Goal: Transaction & Acquisition: Download file/media

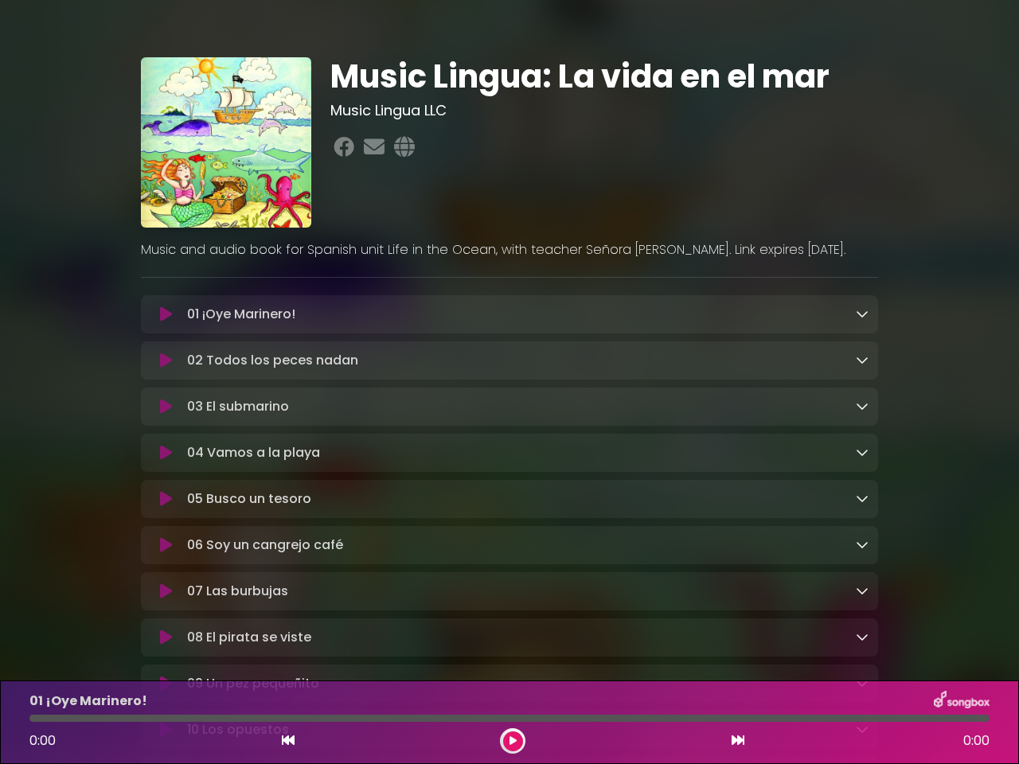
click at [166, 315] on icon at bounding box center [166, 314] width 12 height 16
click at [862, 314] on icon at bounding box center [861, 313] width 13 height 13
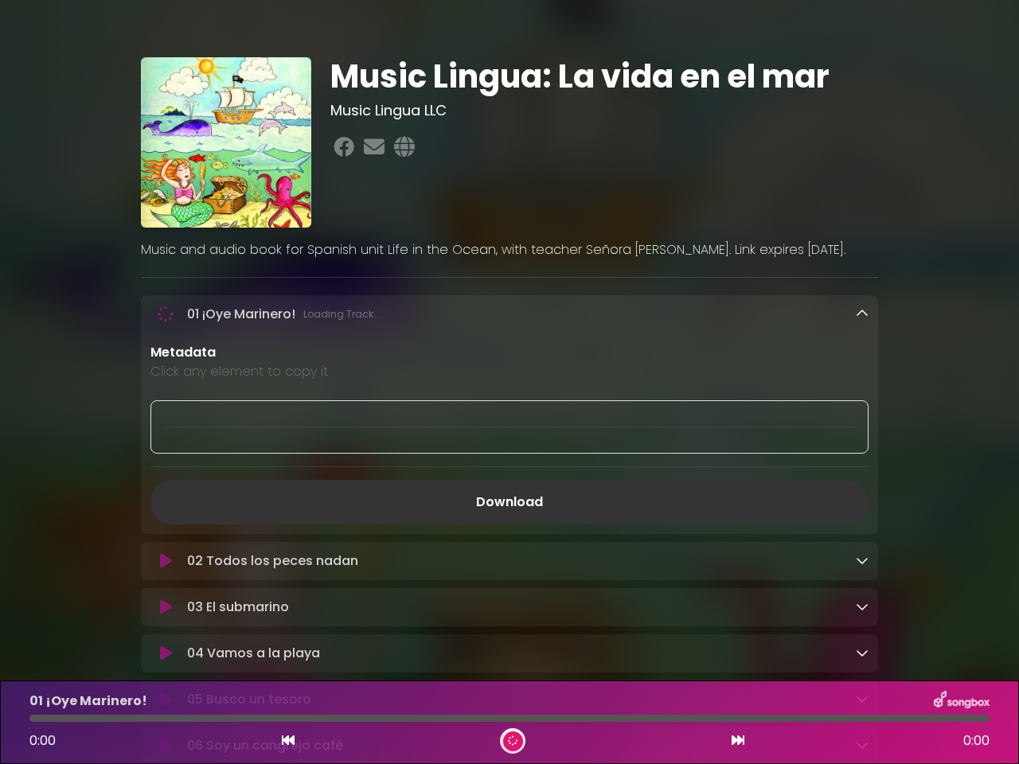
click at [166, 362] on p "Metadata" at bounding box center [509, 352] width 718 height 19
click at [862, 361] on p "Metadata" at bounding box center [509, 352] width 718 height 19
click at [166, 409] on div at bounding box center [509, 426] width 718 height 53
click at [862, 408] on div at bounding box center [509, 426] width 718 height 53
click at [166, 456] on div "Metadata Click any element to copy it Download" at bounding box center [509, 433] width 737 height 181
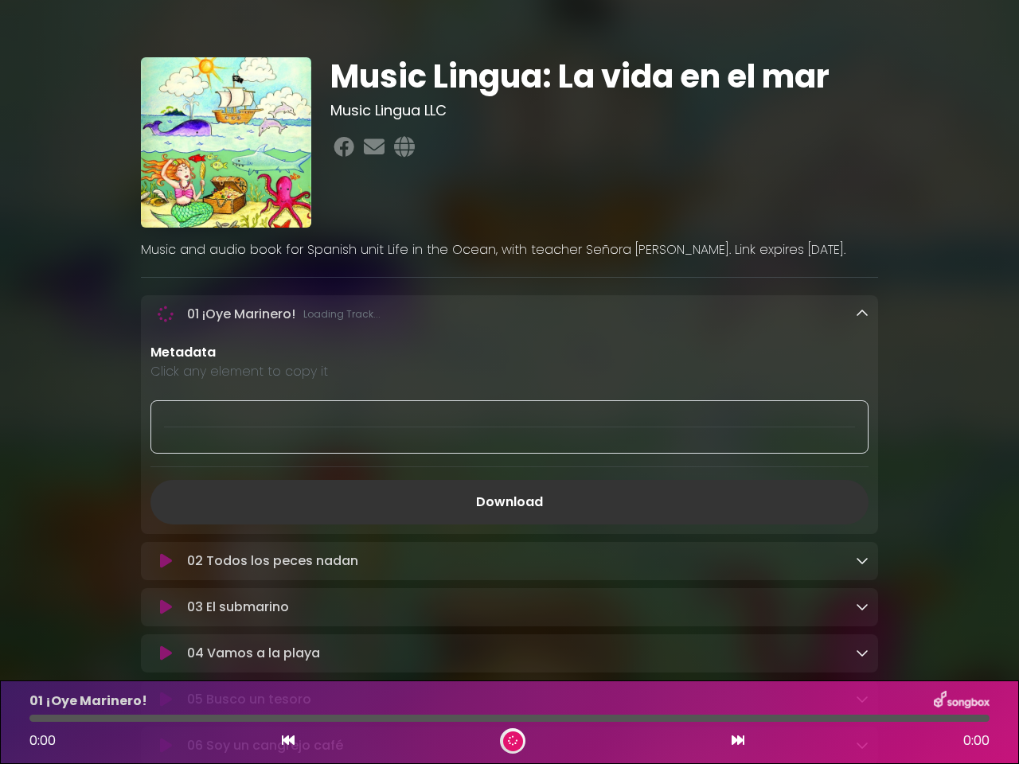
click at [862, 455] on div "Metadata Click any element to copy it Download" at bounding box center [509, 433] width 737 height 181
click at [166, 503] on link "Download" at bounding box center [509, 502] width 718 height 45
click at [862, 502] on link "Download" at bounding box center [509, 502] width 718 height 45
